Goal: Information Seeking & Learning: Understand process/instructions

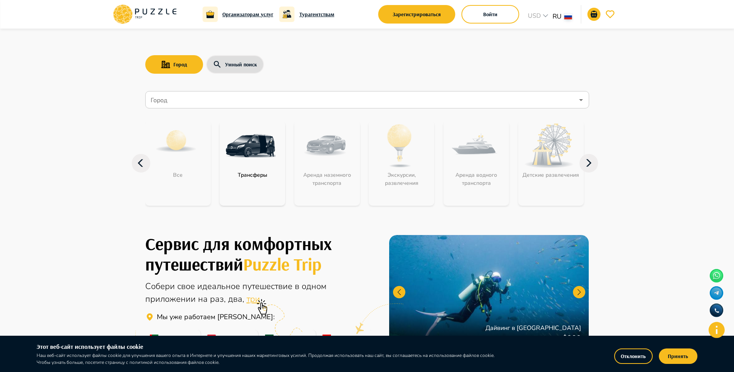
click at [588, 163] on icon at bounding box center [589, 163] width 19 height 19
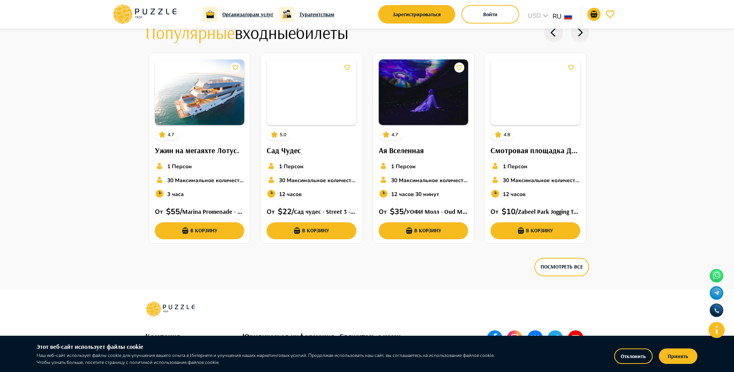
scroll to position [2079, 0]
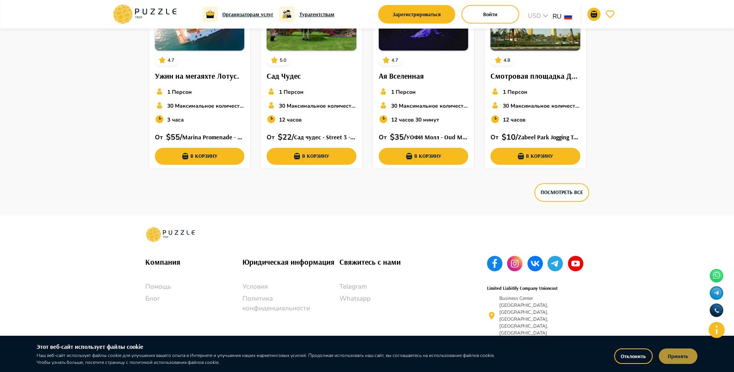
click at [670, 349] on button "Принять" at bounding box center [678, 355] width 39 height 15
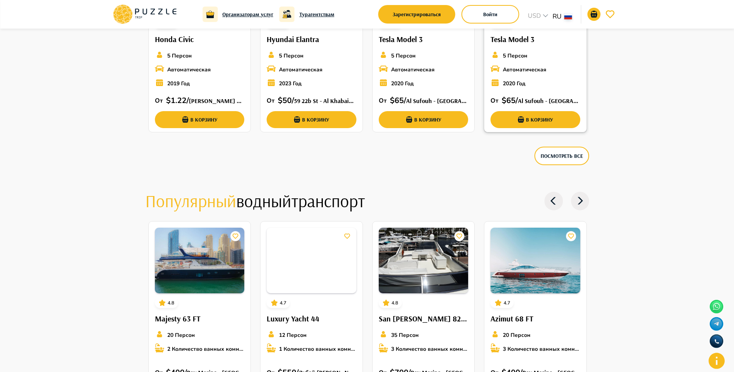
scroll to position [961, 0]
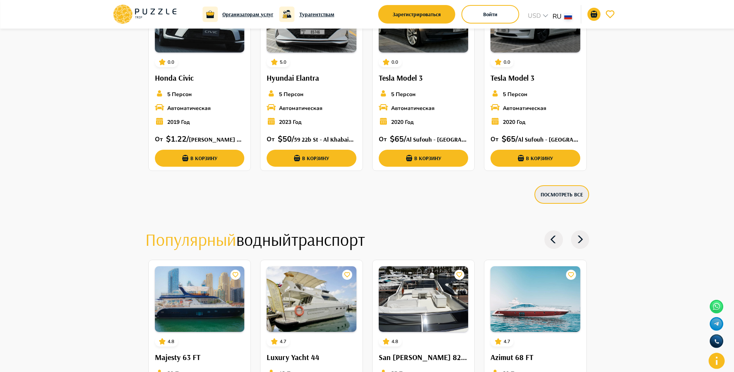
click at [572, 200] on button "Посмотреть все" at bounding box center [562, 194] width 55 height 19
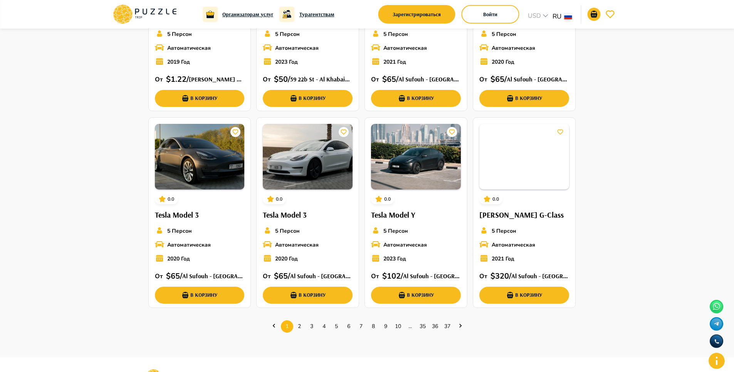
scroll to position [106, 0]
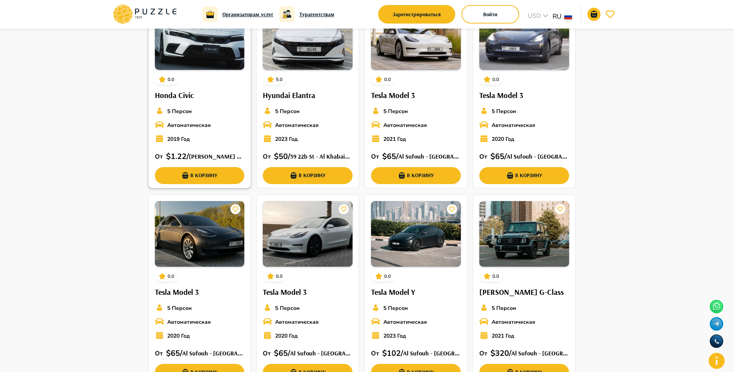
click at [211, 156] on h6 "[PERSON_NAME] Rd - [PERSON_NAME] - [PERSON_NAME] 1 - [GEOGRAPHIC_DATA] - [GEOGR…" at bounding box center [217, 157] width 56 height 10
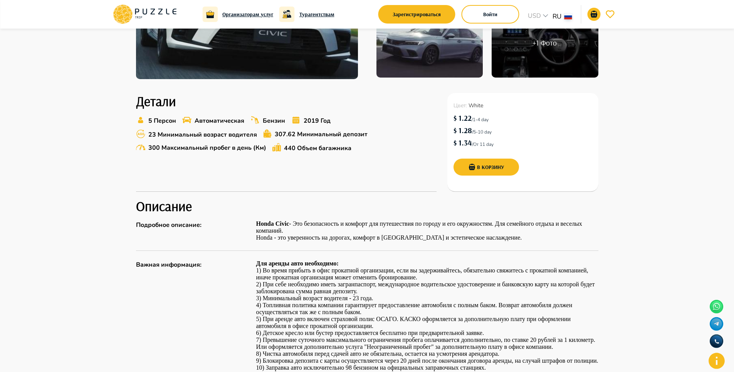
scroll to position [231, 0]
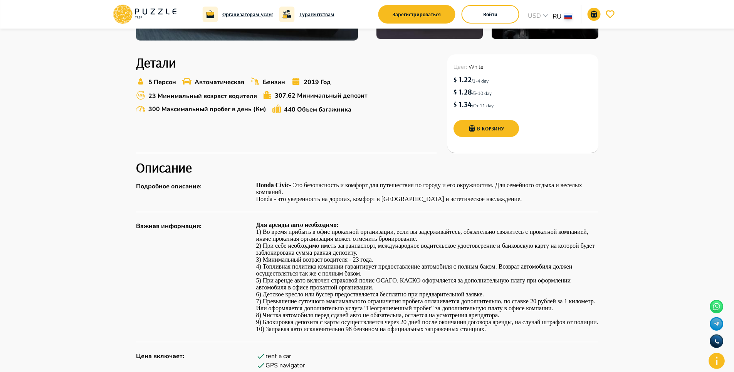
click at [288, 280] on p "5) При аренде авто включен страховой полис ОСАГО. КАСКО оформляется за дополнит…" at bounding box center [427, 284] width 342 height 14
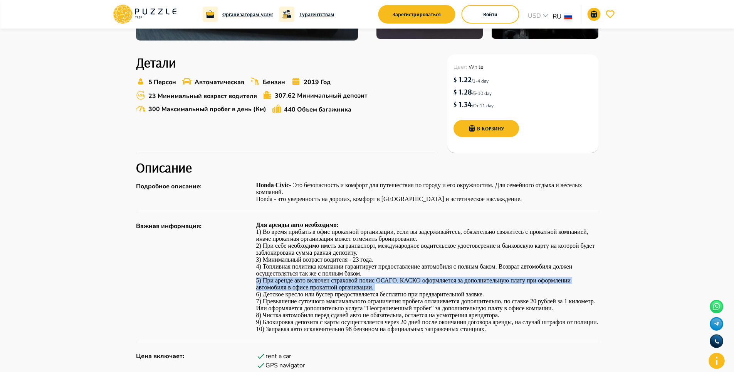
click at [288, 280] on p "5) При аренде авто включен страховой полис ОСАГО. КАСКО оформляется за дополнит…" at bounding box center [427, 284] width 342 height 14
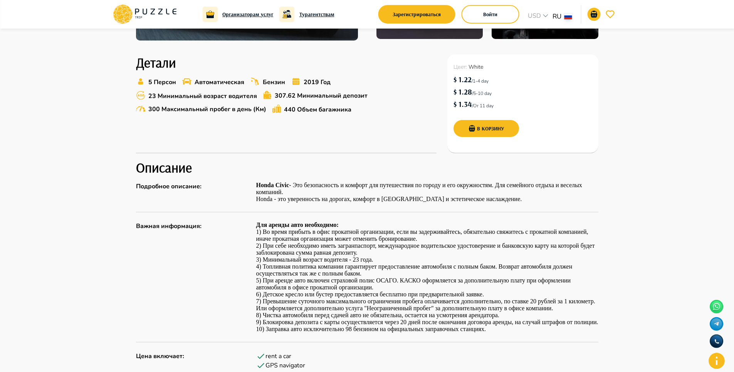
click at [288, 300] on p "7) Превышение суточного максимального ограничения пробега оплачивается дополнит…" at bounding box center [427, 305] width 342 height 14
click at [284, 293] on p "6) Детское кресло или бустер предоставляется бесплатно при предварительной заяв…" at bounding box center [427, 294] width 342 height 7
click at [269, 298] on p "7) Превышение суточного максимального ограничения пробега оплачивается дополнит…" at bounding box center [427, 305] width 342 height 14
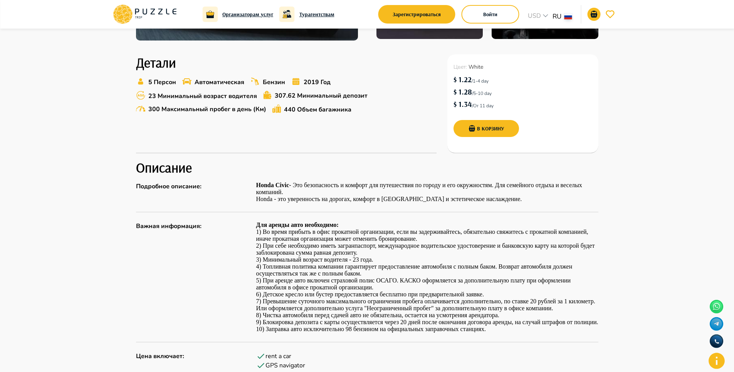
click at [263, 312] on p "8) Чистка автомобиля перед сдачей авто не обязательна, остается на усмотрения а…" at bounding box center [427, 315] width 342 height 7
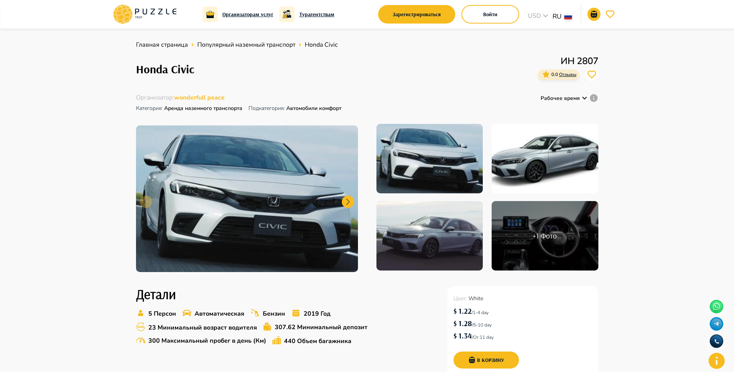
scroll to position [39, 0]
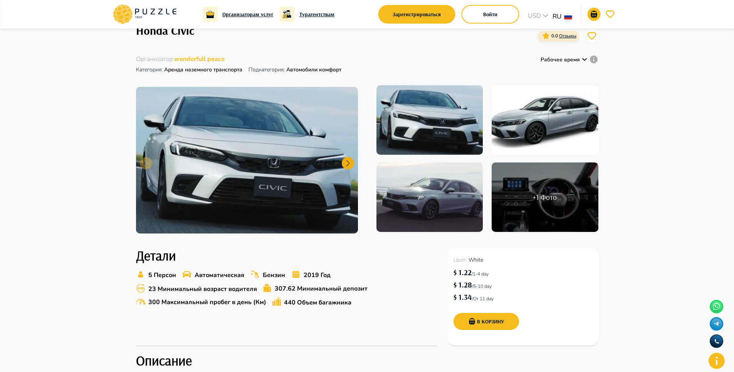
click at [352, 163] on div at bounding box center [348, 163] width 12 height 12
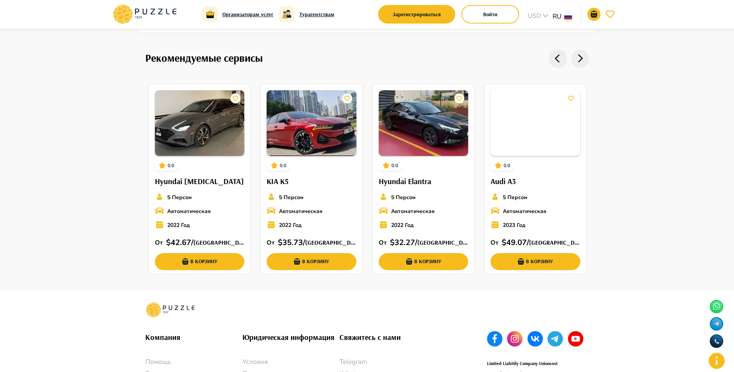
scroll to position [989, 0]
